Goal: Find specific page/section

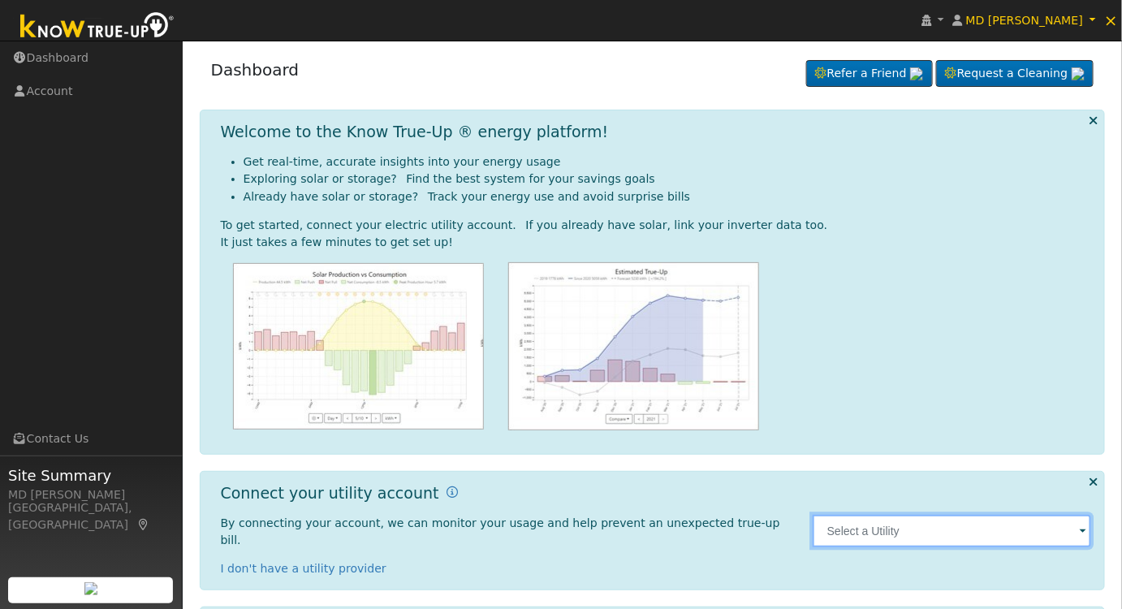
click at [939, 521] on input "text" at bounding box center [952, 531] width 279 height 32
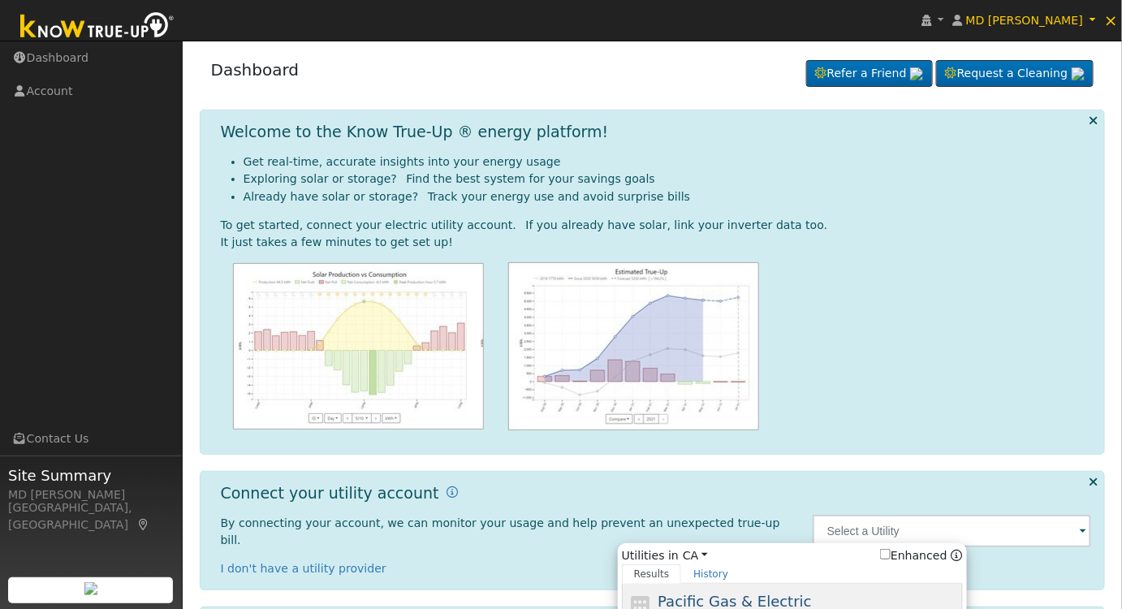
click at [810, 590] on div "Pacific Gas & Electric PG&E" at bounding box center [808, 608] width 301 height 37
type input "PG&E"
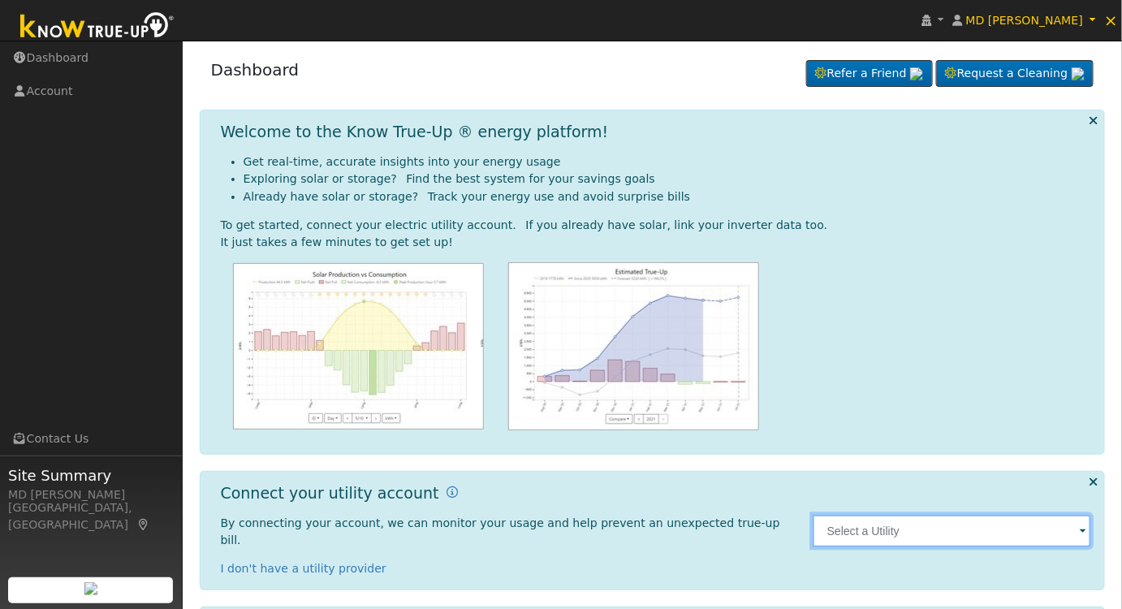
click at [925, 520] on input "text" at bounding box center [952, 531] width 279 height 32
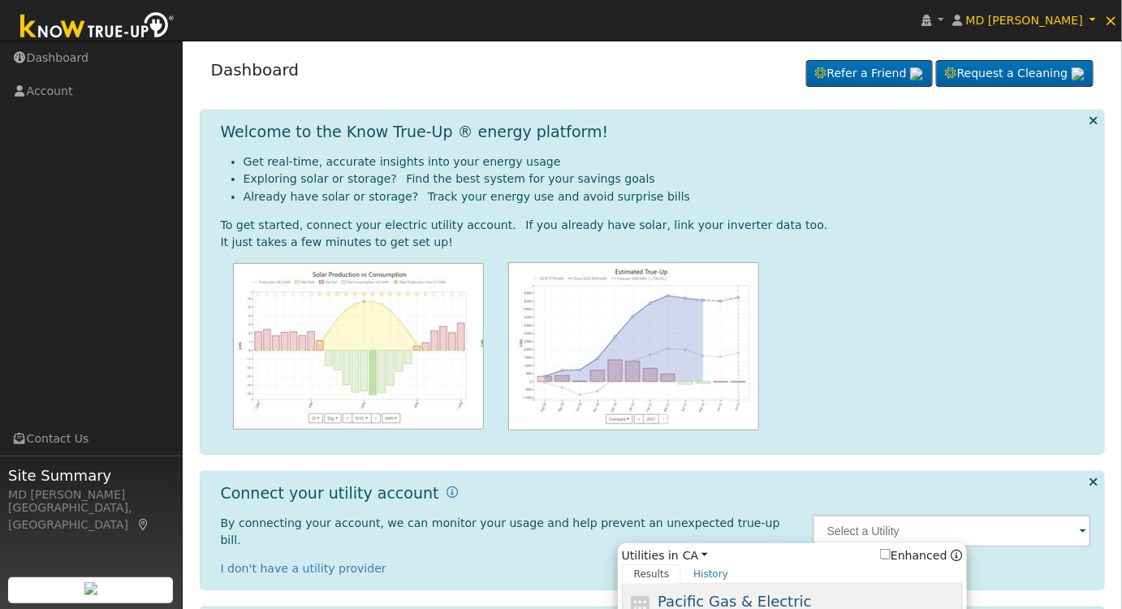
click at [692, 593] on span "Pacific Gas & Electric" at bounding box center [734, 601] width 153 height 17
type input "PG&E"
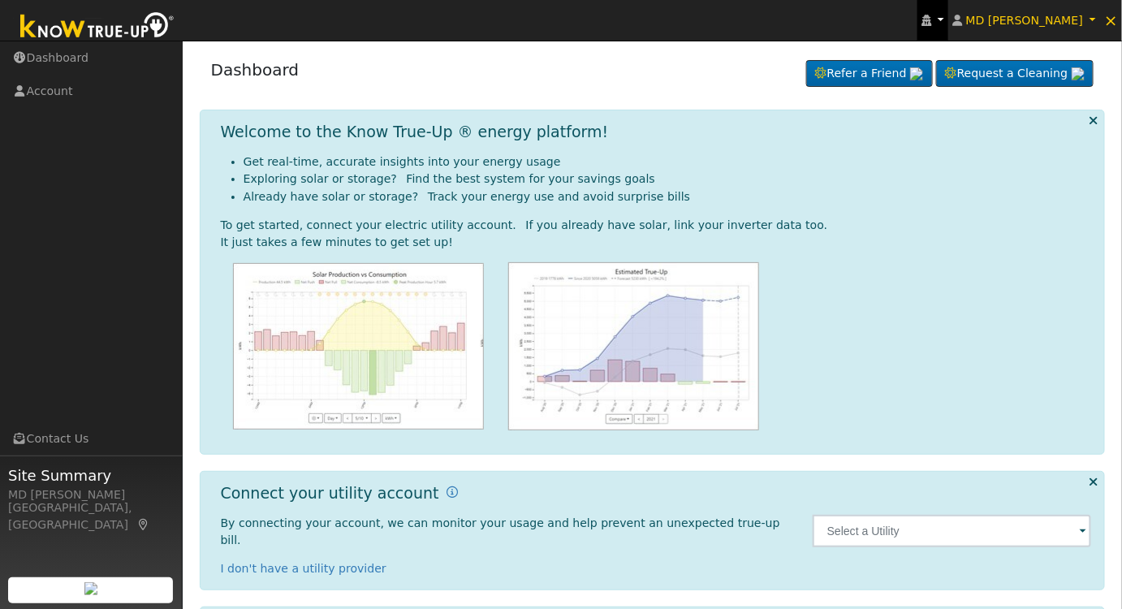
click at [948, 8] on link at bounding box center [932, 20] width 31 height 41
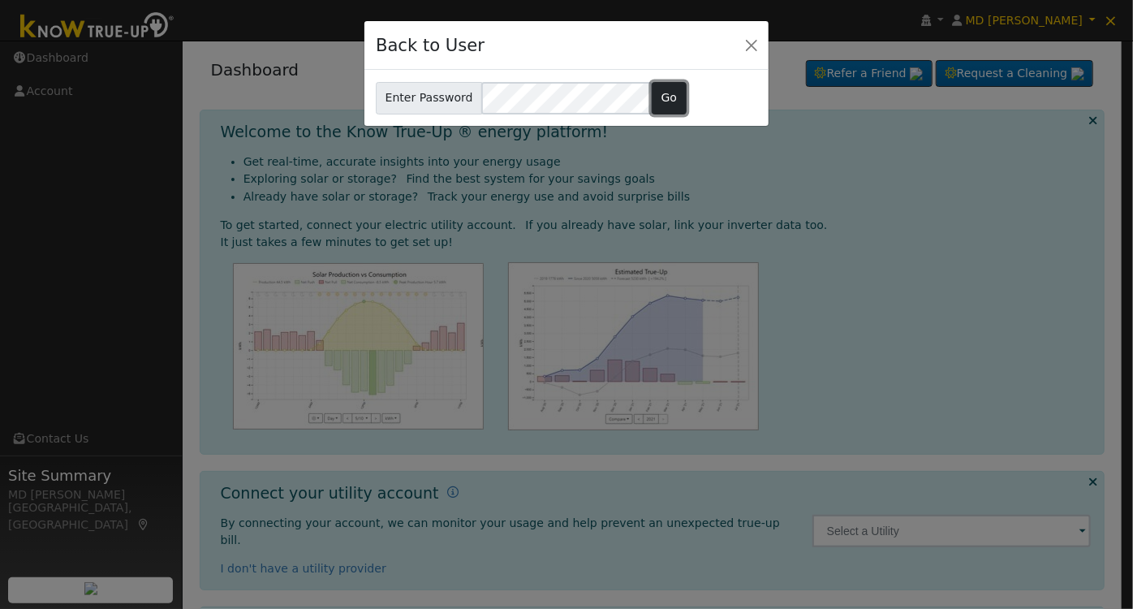
click at [654, 89] on button "Go" at bounding box center [669, 98] width 35 height 32
